Goal: Find specific page/section: Find specific page/section

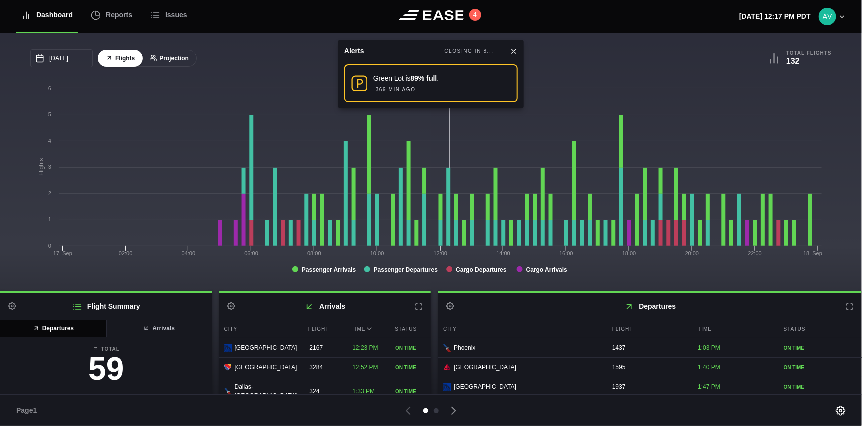
click at [163, 59] on button "Projection" at bounding box center [169, 59] width 55 height 18
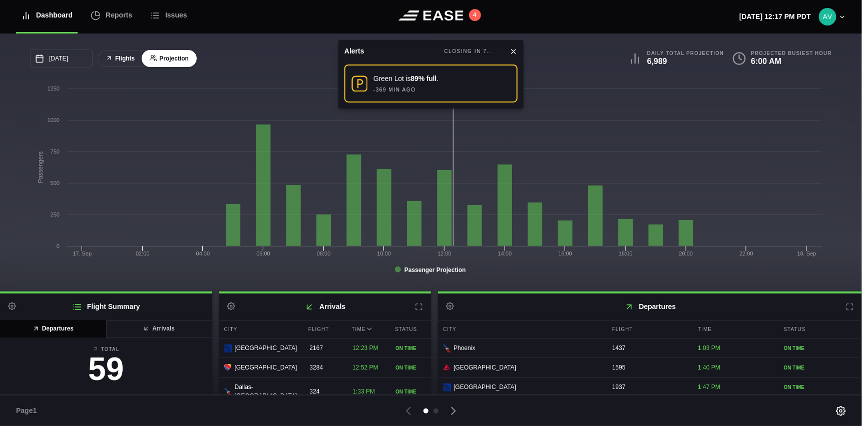
click at [127, 56] on button "Flights" at bounding box center [120, 59] width 45 height 18
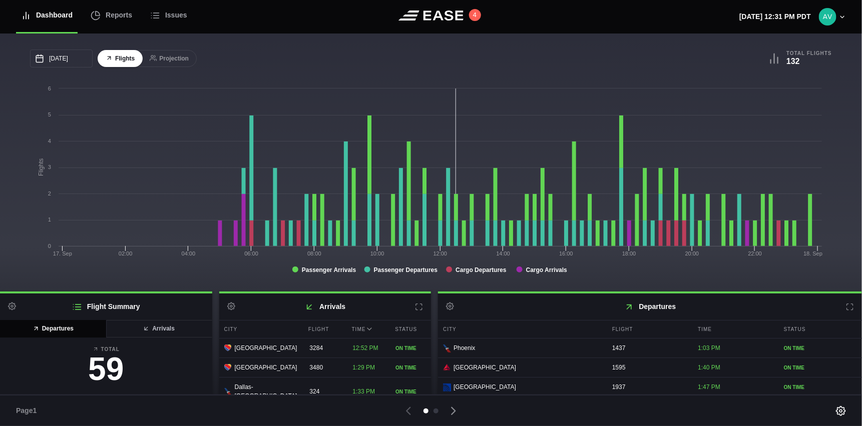
click at [98, 50] on button "Flights" at bounding box center [120, 59] width 45 height 18
